Goal: Task Accomplishment & Management: Complete application form

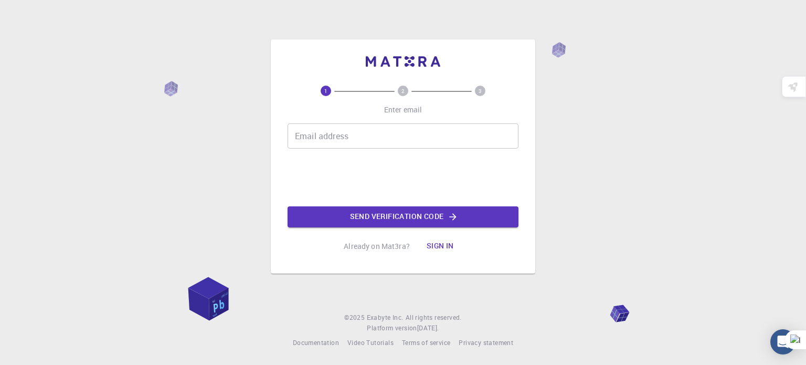
click at [380, 149] on div "Email address Email address Send verification code" at bounding box center [403, 175] width 231 height 104
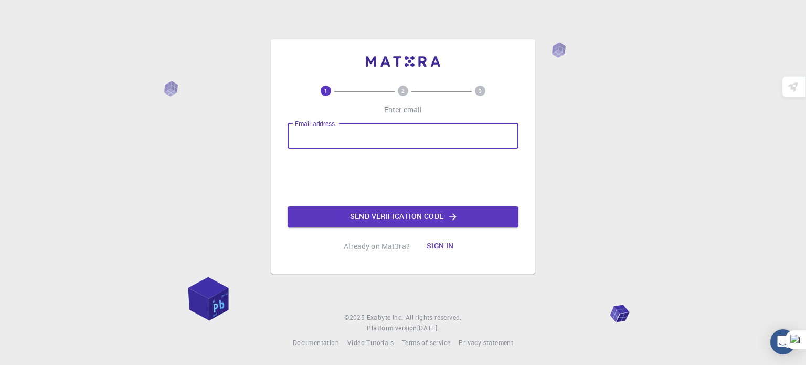
click at [376, 136] on input "Email address" at bounding box center [403, 135] width 231 height 25
type input "[EMAIL_ADDRESS][DOMAIN_NAME]"
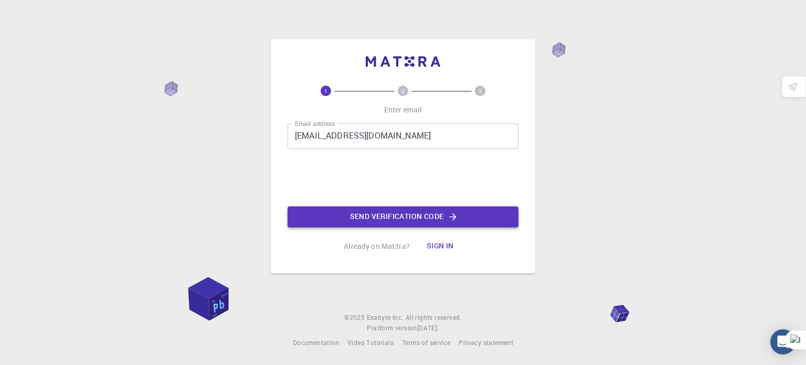
click at [363, 217] on button "Send verification code" at bounding box center [403, 216] width 231 height 21
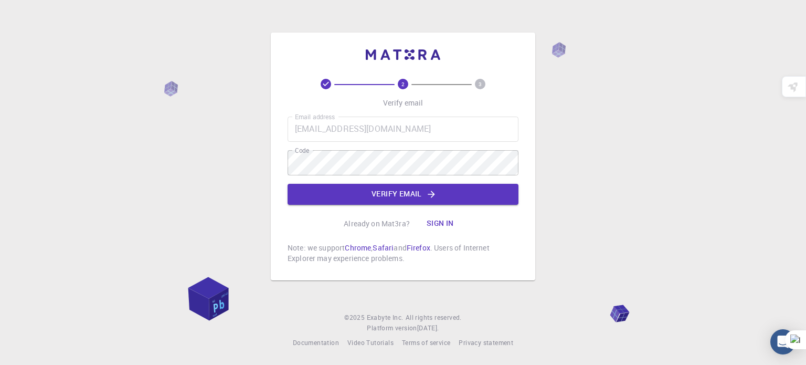
click at [354, 205] on div "2 3 Verify email Email address [EMAIL_ADDRESS][DOMAIN_NAME] Email address Code …" at bounding box center [403, 171] width 231 height 185
click at [347, 197] on button "Verify email" at bounding box center [403, 194] width 231 height 21
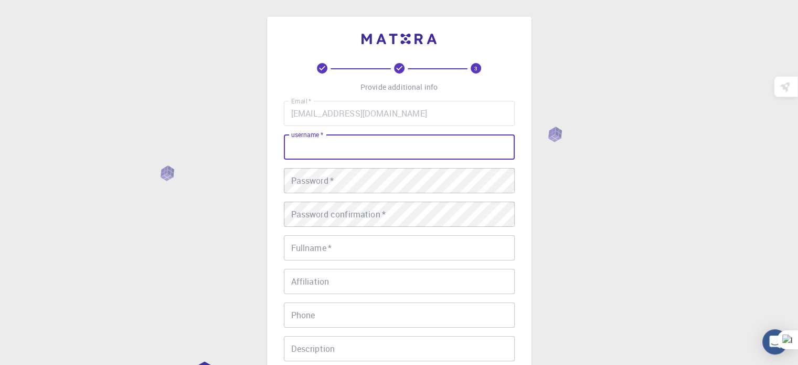
click at [345, 140] on input "username   *" at bounding box center [399, 146] width 231 height 25
type input "Vaishu0206"
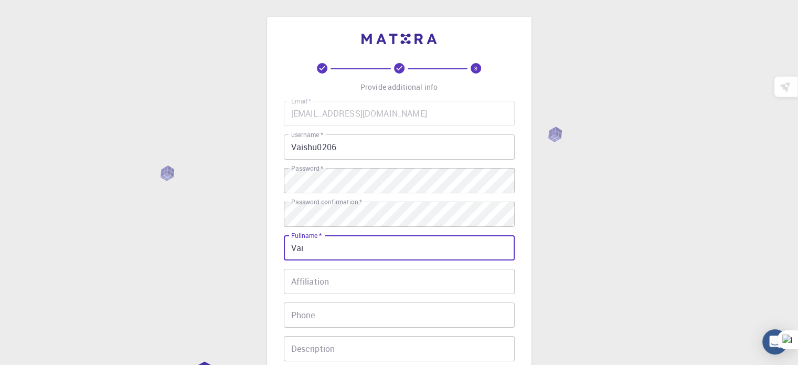
type input "[DEMOGRAPHIC_DATA][PERSON_NAME]"
type input "09380843928"
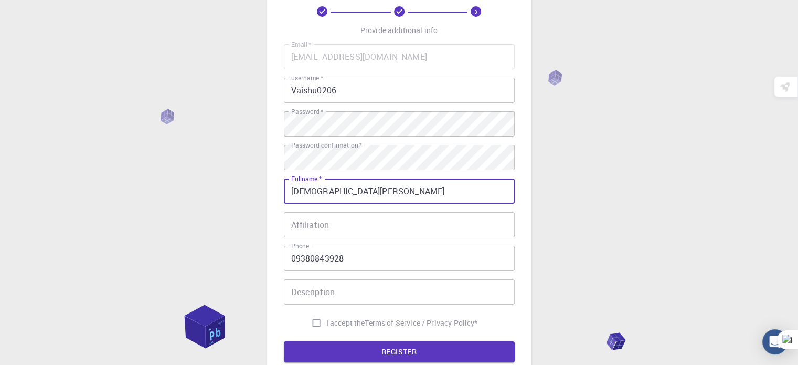
click at [390, 231] on input "Affiliation" at bounding box center [399, 224] width 231 height 25
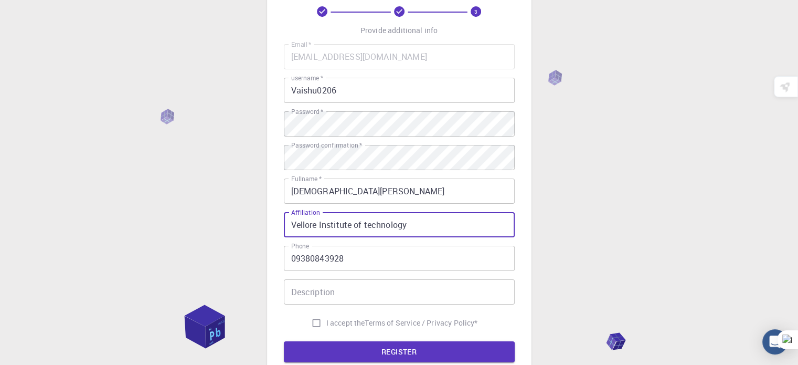
type input "Vellore Institute of technology"
click at [382, 293] on input "Description" at bounding box center [399, 291] width 231 height 25
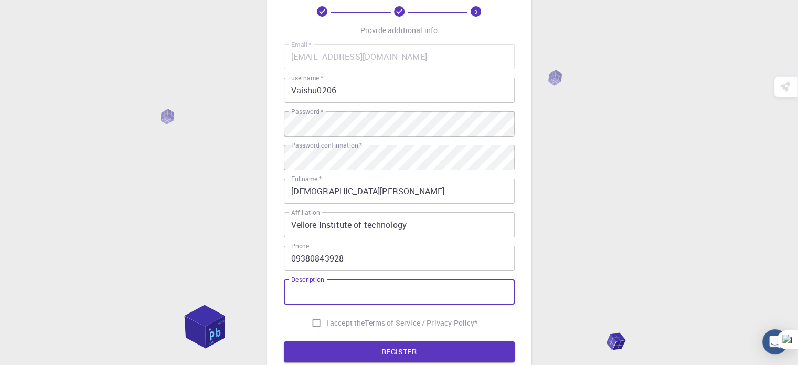
scroll to position [136, 0]
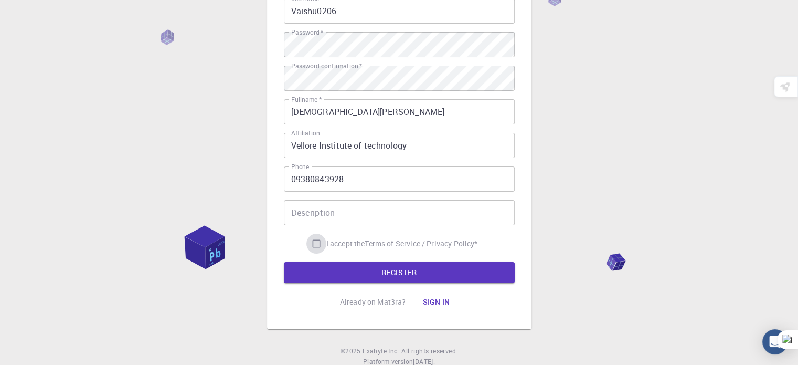
click at [312, 246] on input "I accept the Terms of Service / Privacy Policy *" at bounding box center [316, 244] width 20 height 20
checkbox input "true"
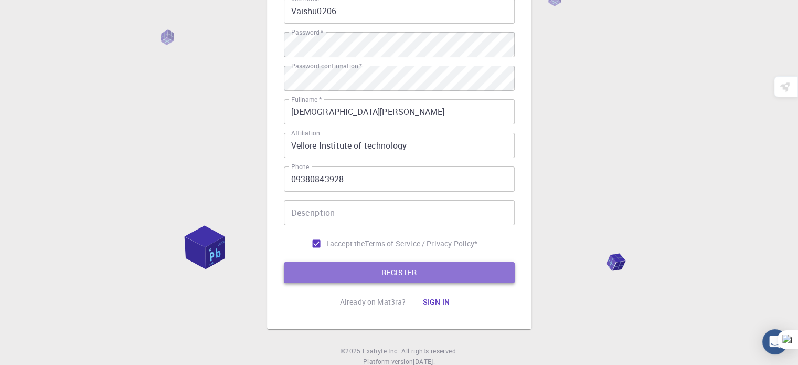
click at [362, 275] on button "REGISTER" at bounding box center [399, 272] width 231 height 21
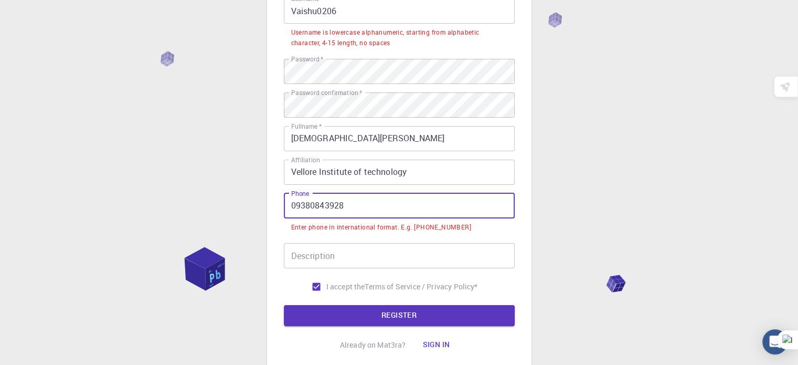
click at [296, 205] on input "09380843928" at bounding box center [399, 205] width 231 height 25
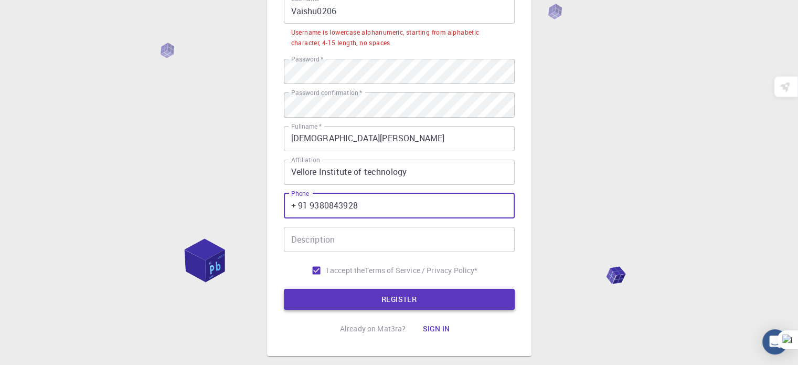
drag, startPoint x: 296, startPoint y: 205, endPoint x: 333, endPoint y: 293, distance: 95.2
click at [333, 293] on form "Email   * [EMAIL_ADDRESS][DOMAIN_NAME] Email   * username   * Vaishu0206 userna…" at bounding box center [399, 137] width 231 height 345
click at [425, 310] on div "3 Provide additional info Email   * [EMAIL_ADDRESS][DOMAIN_NAME] Email   * user…" at bounding box center [399, 133] width 231 height 412
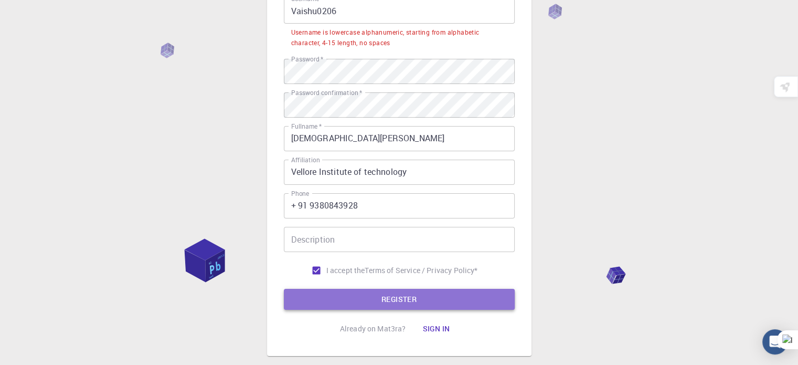
click at [429, 304] on button "REGISTER" at bounding box center [399, 299] width 231 height 21
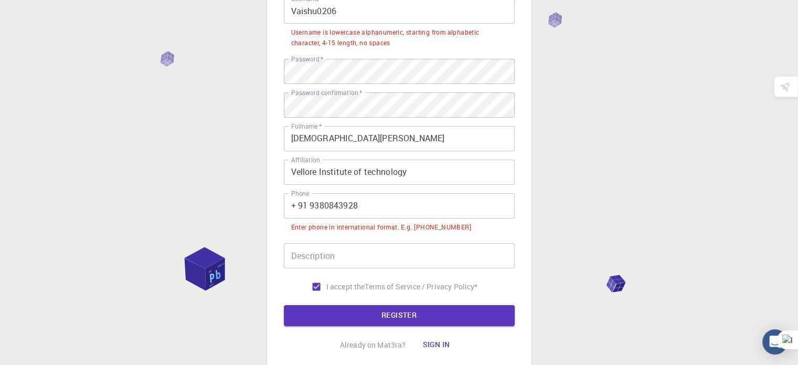
click at [311, 209] on input "+ 91 9380843928" at bounding box center [399, 205] width 231 height 25
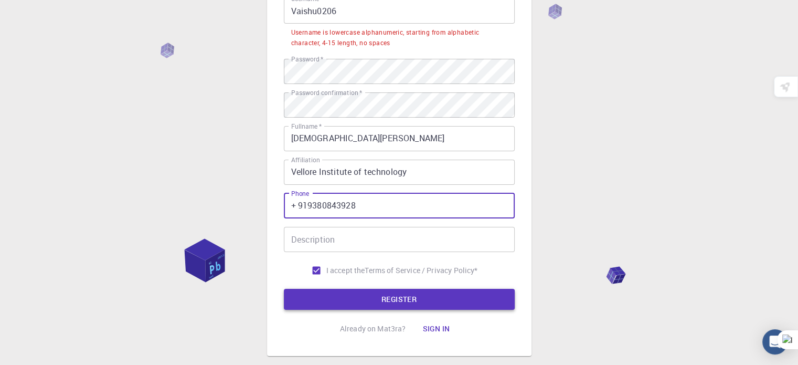
click at [367, 295] on button "REGISTER" at bounding box center [399, 299] width 231 height 21
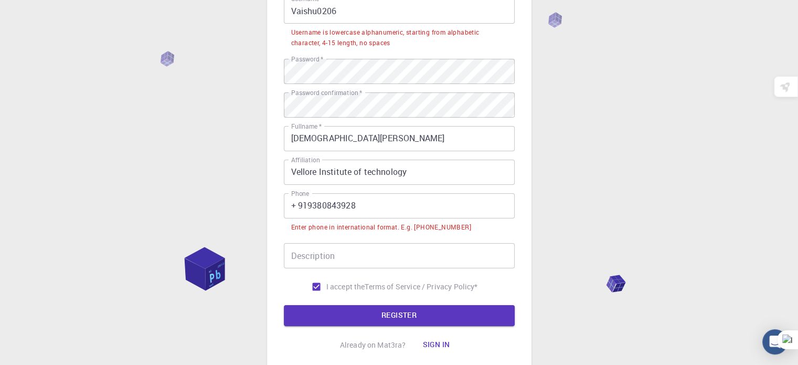
click at [306, 206] on input "+ 919380843928" at bounding box center [399, 205] width 231 height 25
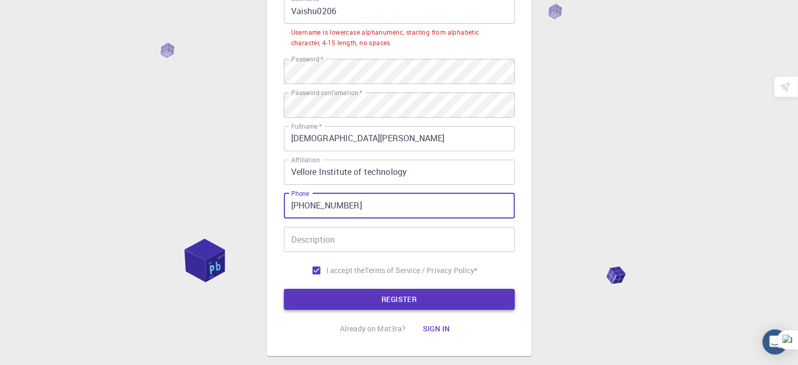
type input "[PHONE_NUMBER]"
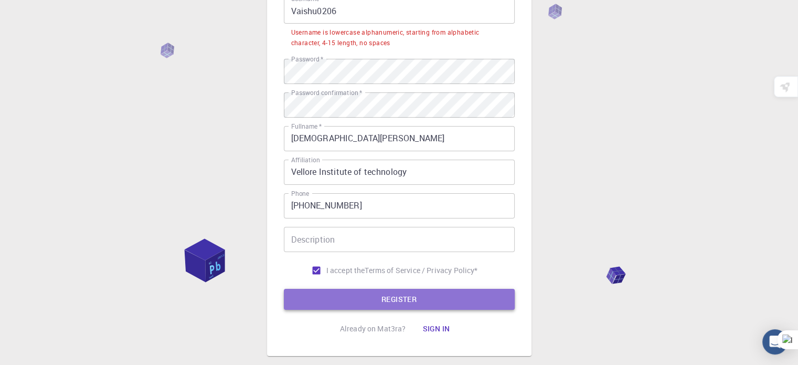
click at [345, 298] on button "REGISTER" at bounding box center [399, 299] width 231 height 21
click at [438, 296] on button "REGISTER" at bounding box center [399, 299] width 231 height 21
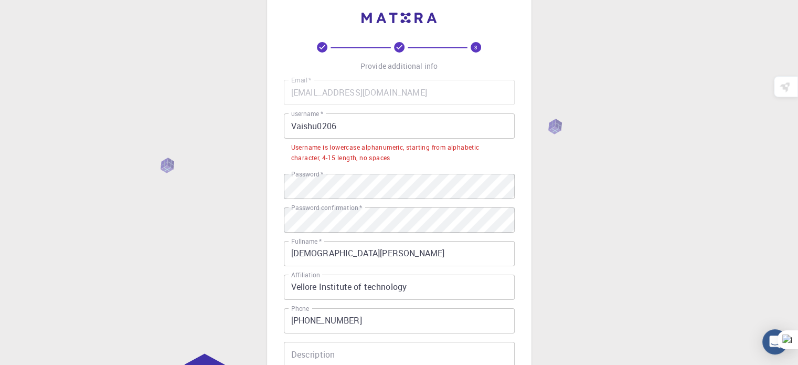
scroll to position [21, 0]
click at [340, 123] on input "Vaishu0206" at bounding box center [399, 125] width 231 height 25
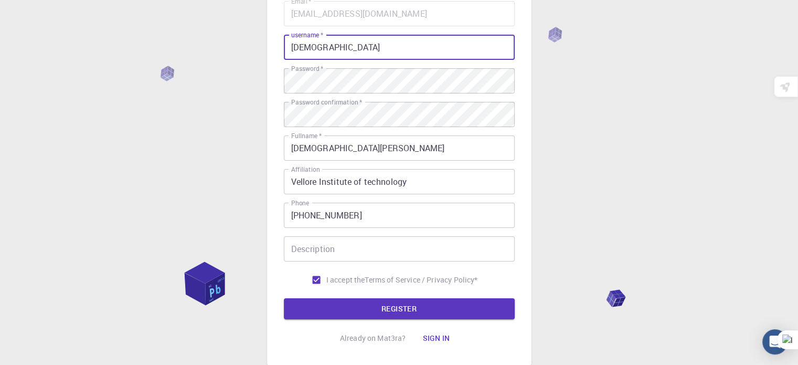
scroll to position [104, 0]
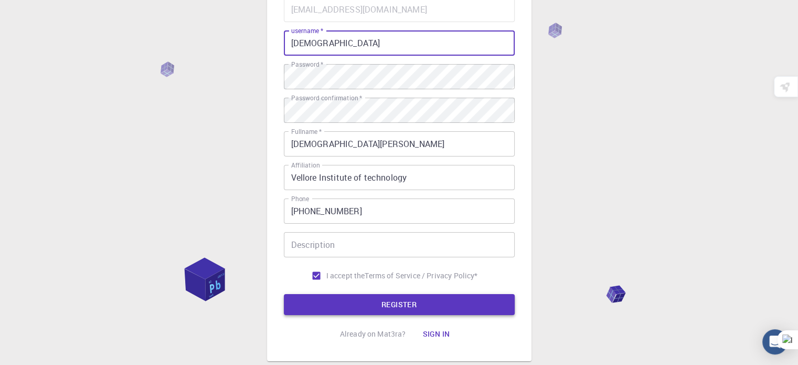
click at [338, 311] on button "REGISTER" at bounding box center [399, 304] width 231 height 21
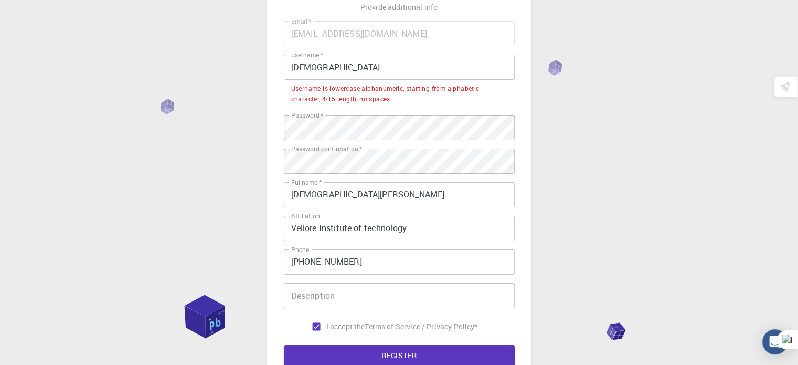
scroll to position [79, 0]
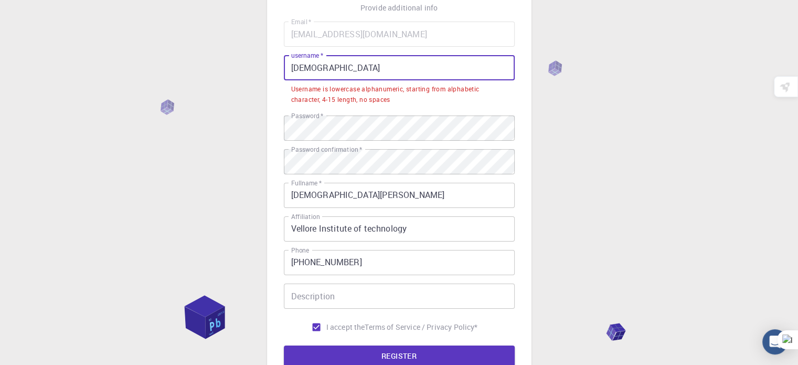
drag, startPoint x: 365, startPoint y: 73, endPoint x: 329, endPoint y: 67, distance: 37.3
click at [329, 67] on input "[DEMOGRAPHIC_DATA]" at bounding box center [399, 67] width 231 height 25
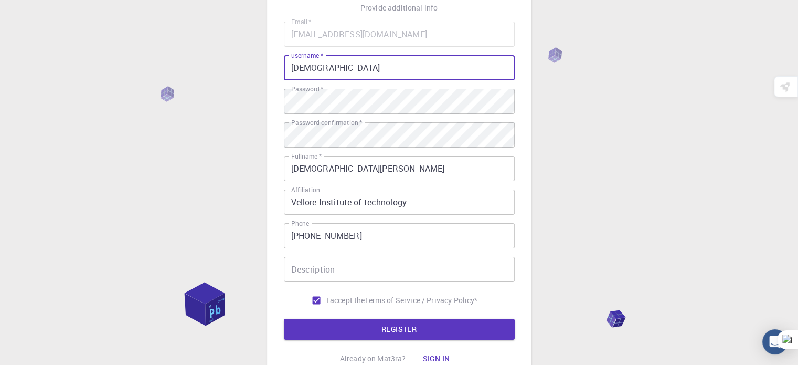
scroll to position [90, 0]
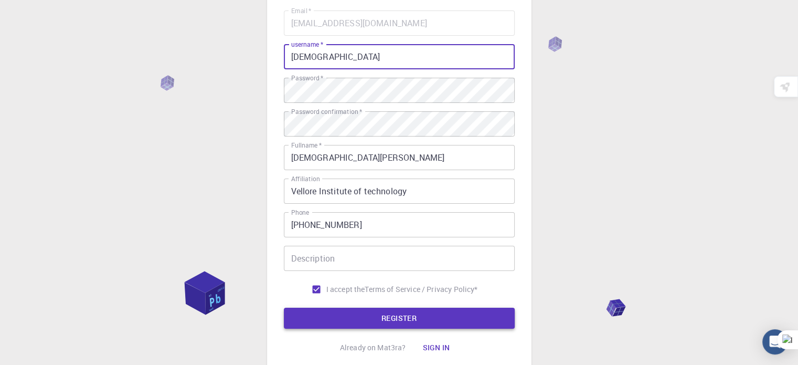
click at [434, 315] on button "REGISTER" at bounding box center [399, 318] width 231 height 21
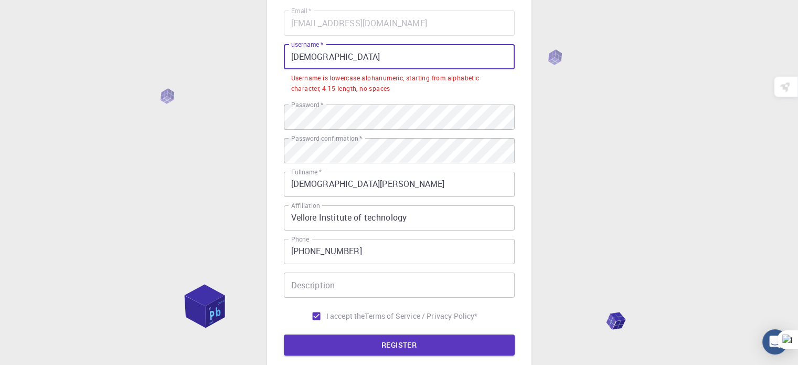
click at [294, 57] on input "[DEMOGRAPHIC_DATA]" at bounding box center [399, 56] width 231 height 25
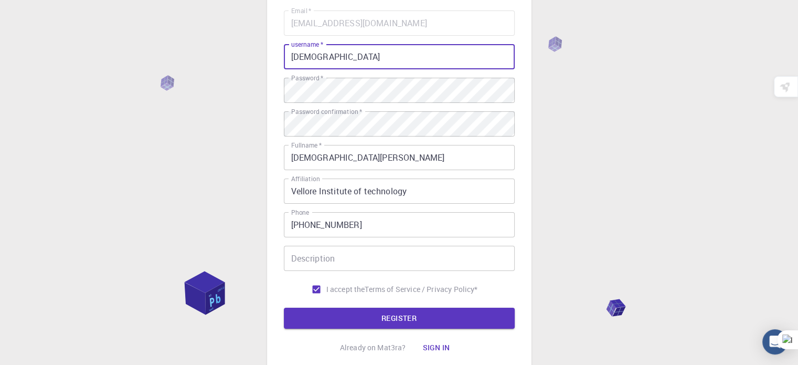
click at [329, 61] on input "[DEMOGRAPHIC_DATA]" at bounding box center [399, 56] width 231 height 25
type input "vaishnavi123456"
click at [374, 322] on button "REGISTER" at bounding box center [399, 318] width 231 height 21
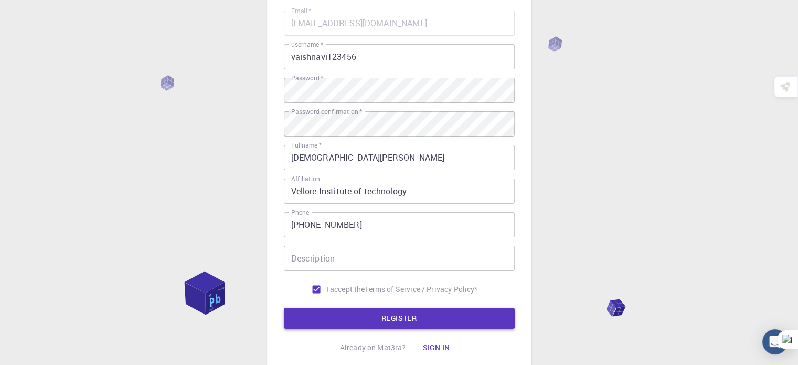
click at [406, 320] on button "REGISTER" at bounding box center [399, 318] width 231 height 21
